Goal: Submit feedback/report problem

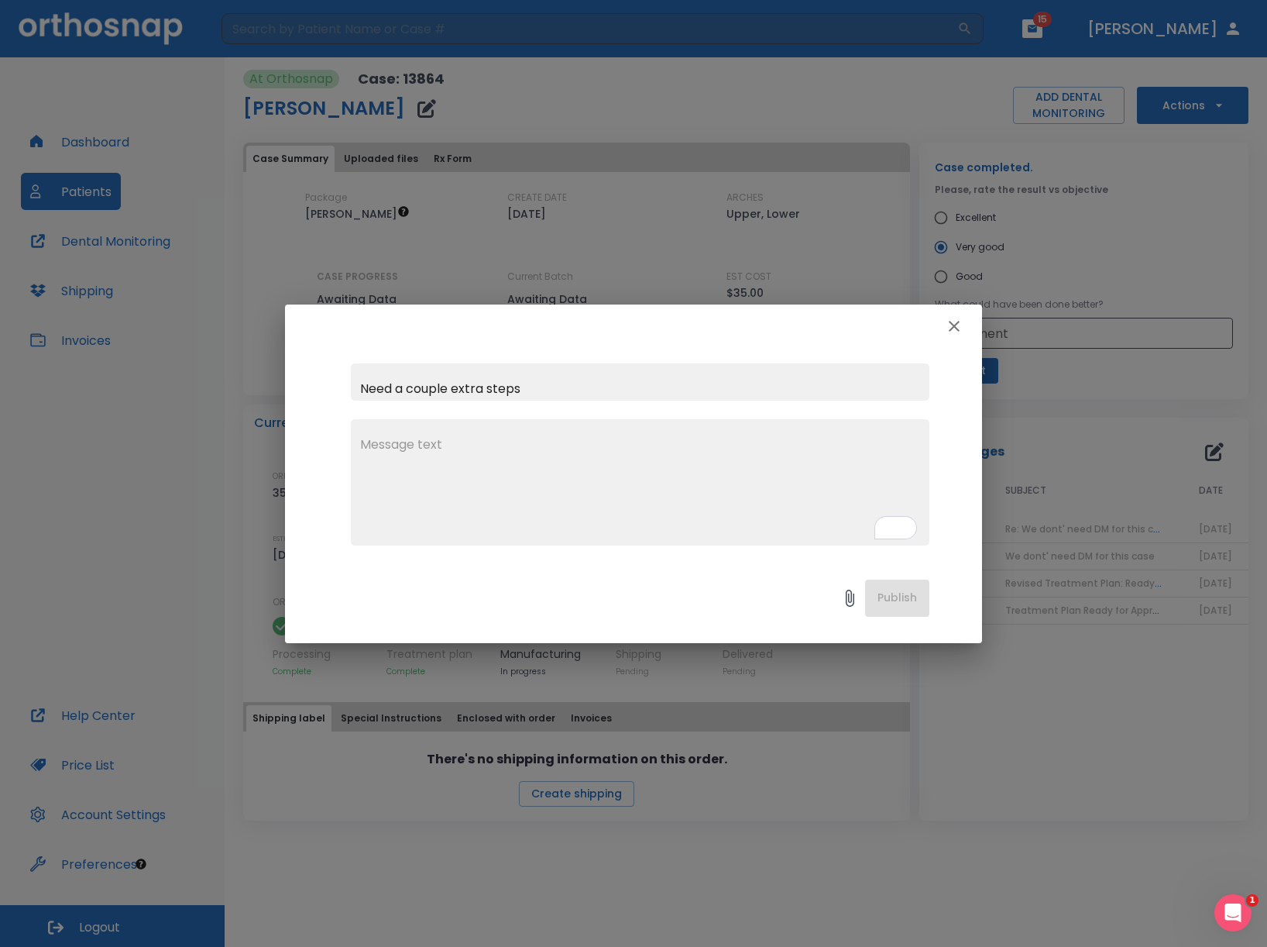
click at [850, 590] on icon at bounding box center [850, 598] width 19 height 19
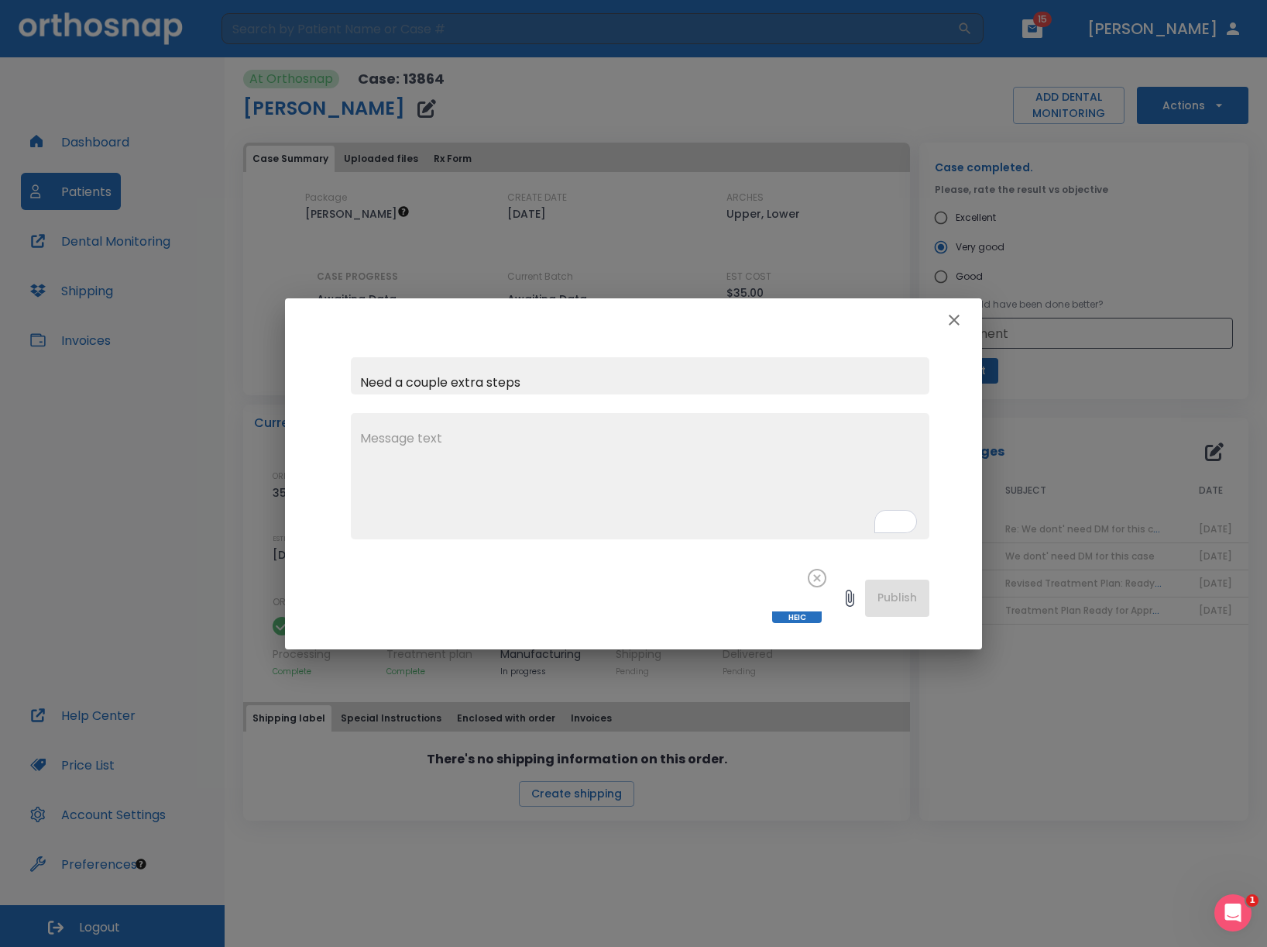
click at [469, 460] on textarea "To enrich screen reader interactions, please activate Accessibility in Grammarl…" at bounding box center [640, 482] width 560 height 107
type textarea "H"
type textarea "Y"
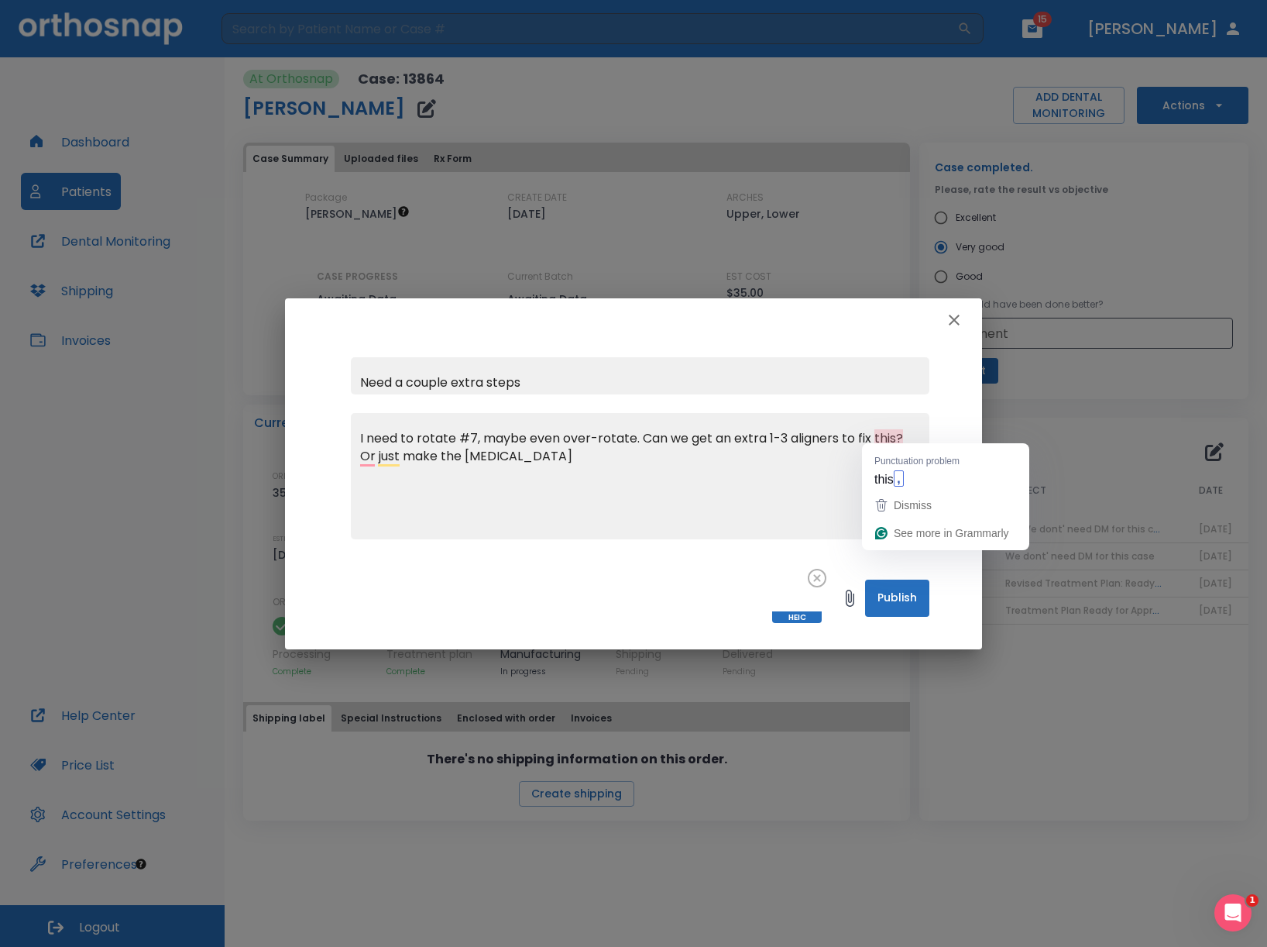
click at [521, 447] on textarea "I need to rotate #7, maybe even over-rotate. Can we get an extra 1-3 aligners t…" at bounding box center [640, 482] width 560 height 107
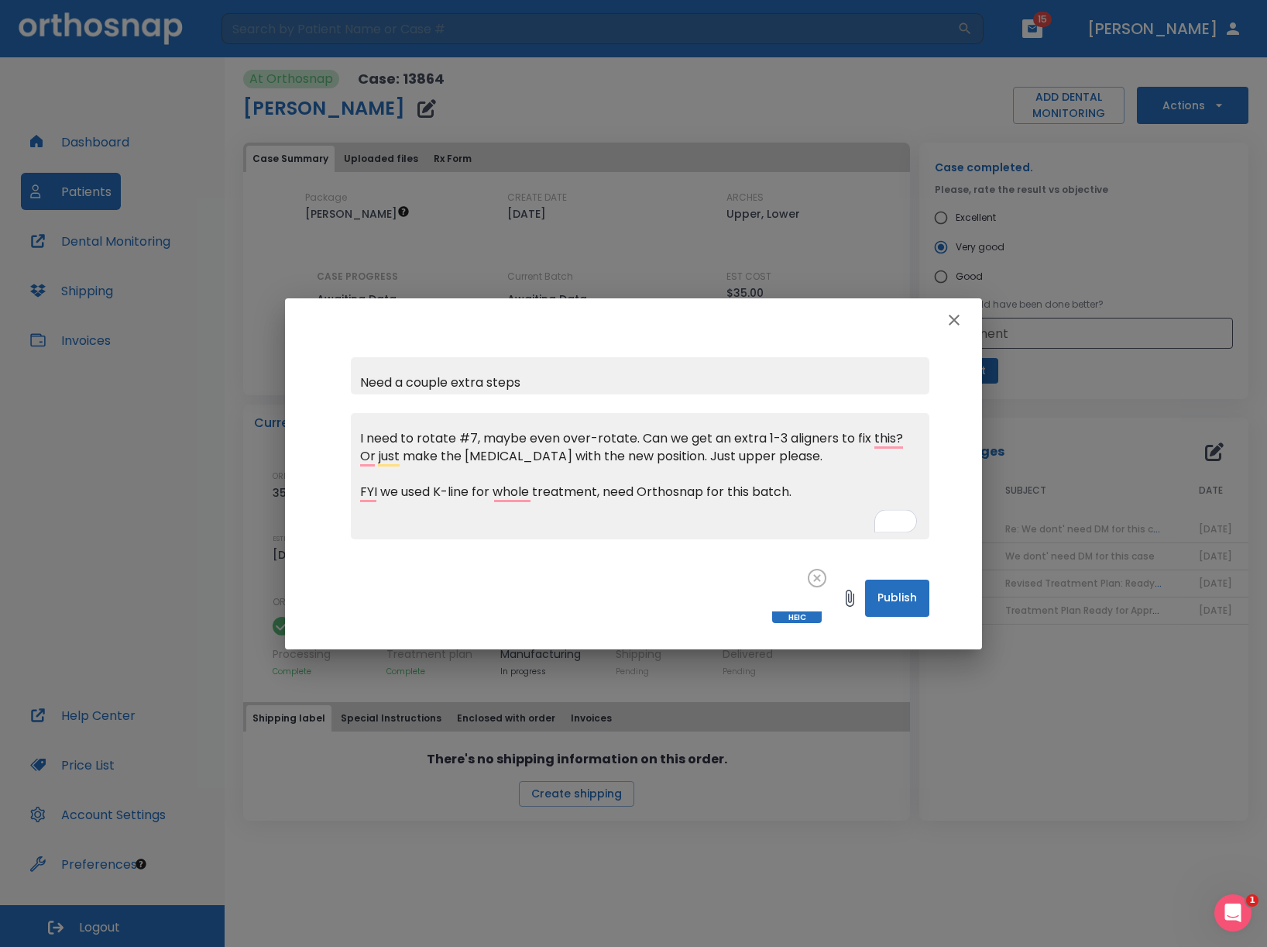
click at [814, 493] on textarea "I need to rotate #7, maybe even over-rotate. Can we get an extra 1-3 aligners t…" at bounding box center [640, 482] width 560 height 107
type textarea "I need to rotate #7, maybe even over-rotate. Can we get an extra 1-3 aligners t…"
click at [892, 581] on button "Publish" at bounding box center [897, 597] width 64 height 37
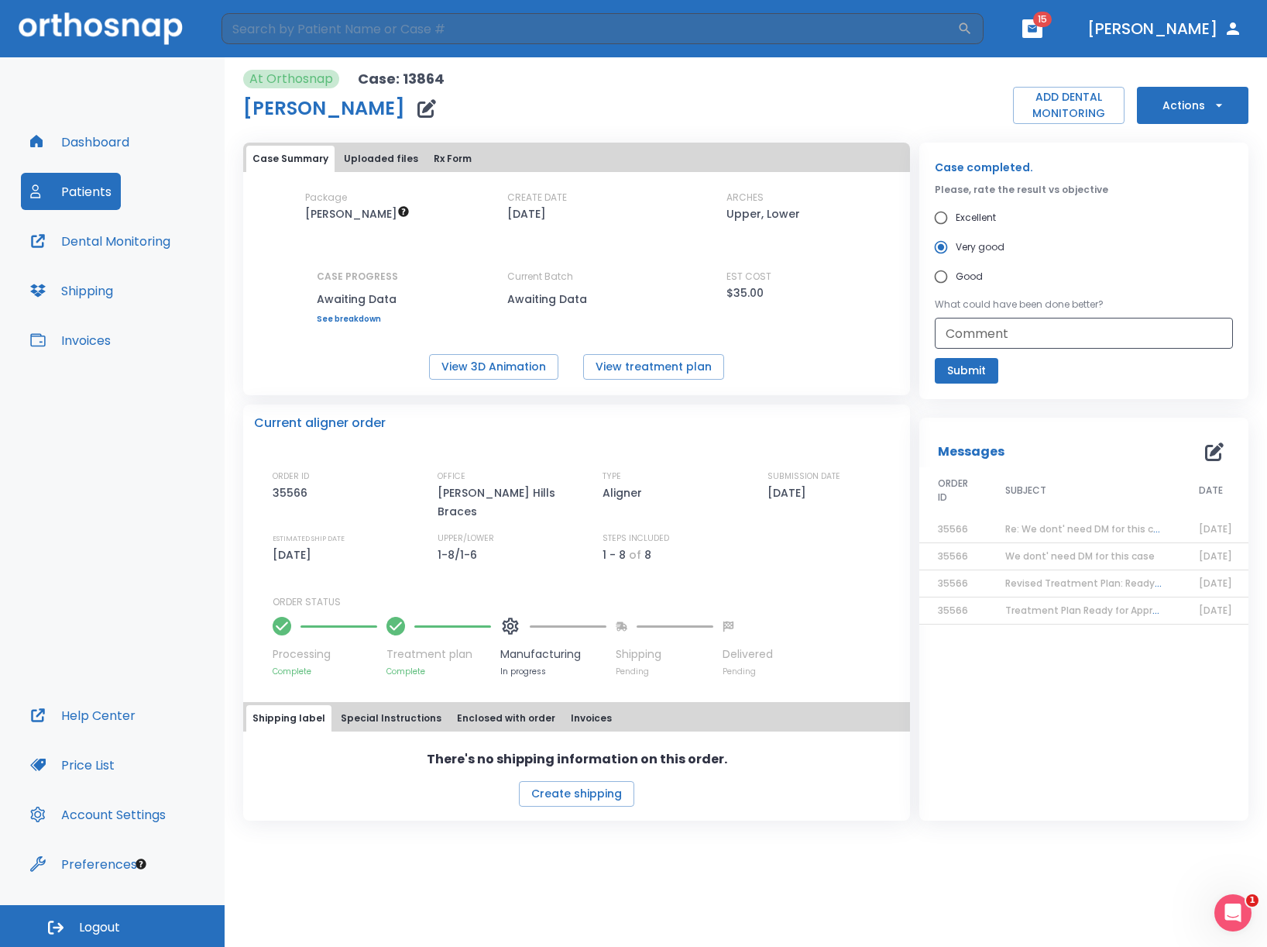
click at [939, 205] on input "Excellent" at bounding box center [941, 217] width 29 height 29
radio input "true"
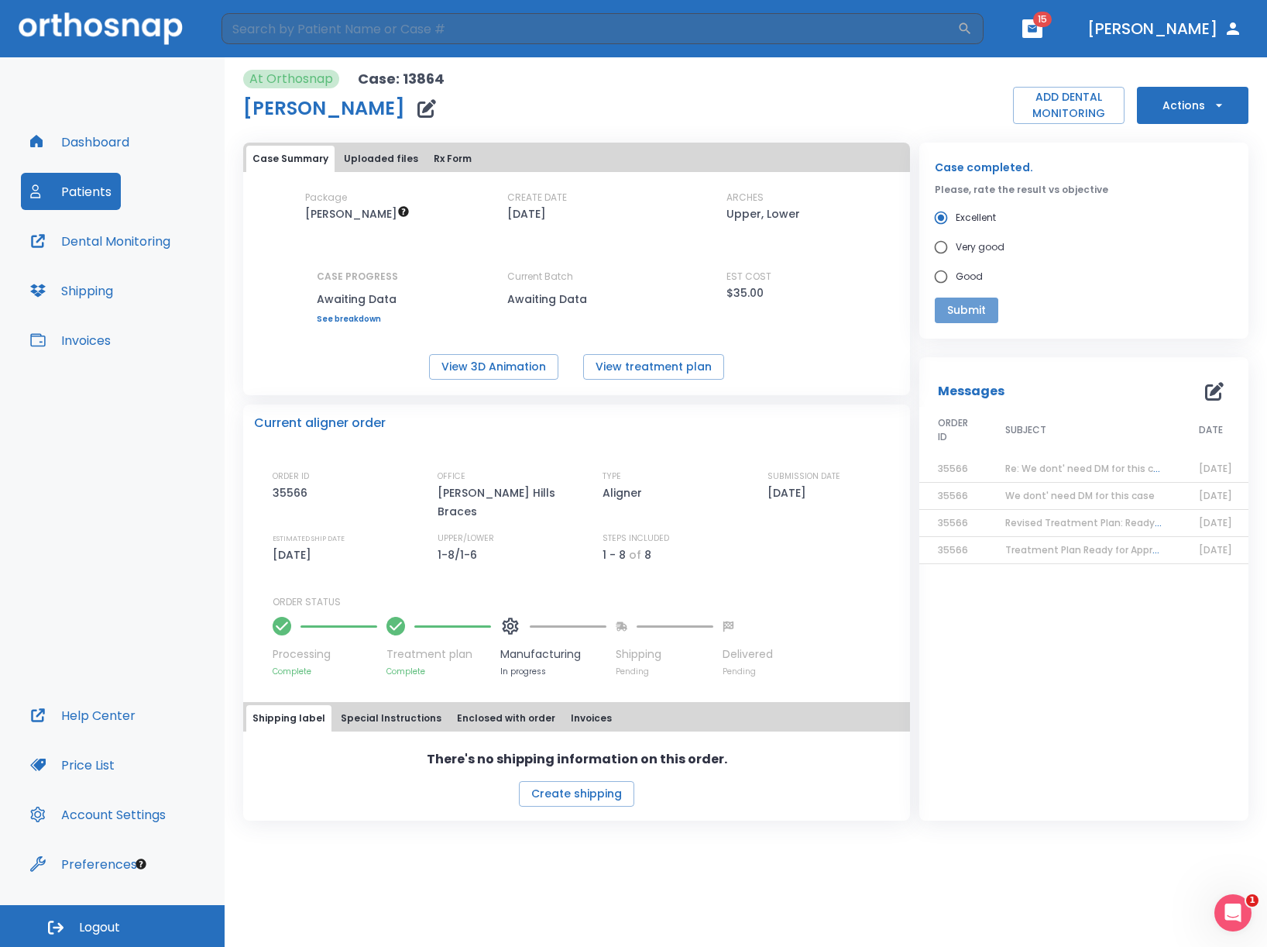
click at [981, 308] on button "Submit" at bounding box center [967, 310] width 64 height 26
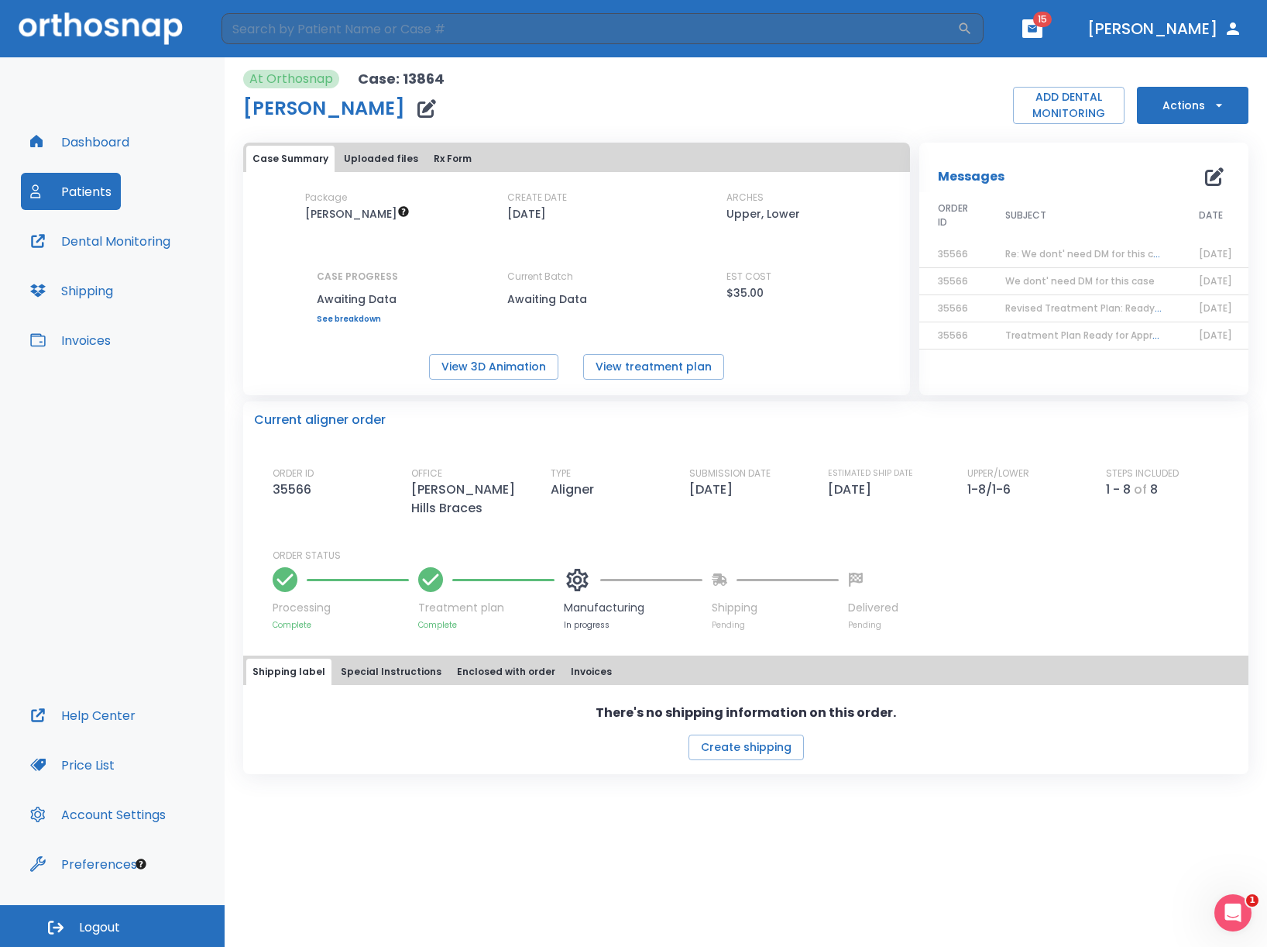
click at [597, 125] on div "At Orthosnap Case: 13864 [PERSON_NAME] ADD DENTAL MONITORING Actions Case Summa…" at bounding box center [746, 415] width 1006 height 717
